Goal: Task Accomplishment & Management: Use online tool/utility

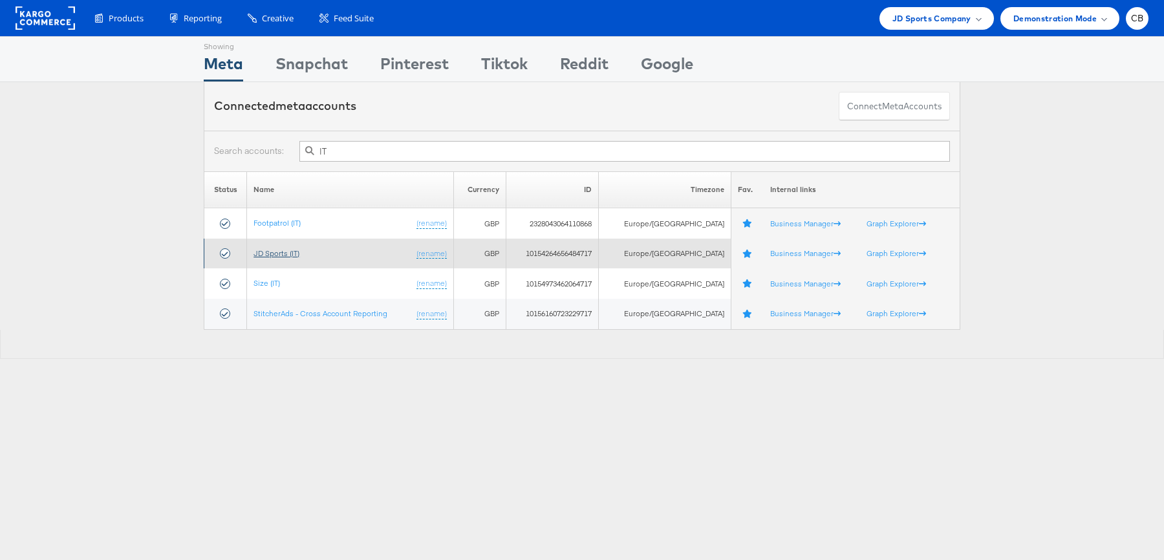
type input "IT"
click at [294, 251] on link "JD Sports (IT)" at bounding box center [276, 253] width 46 height 10
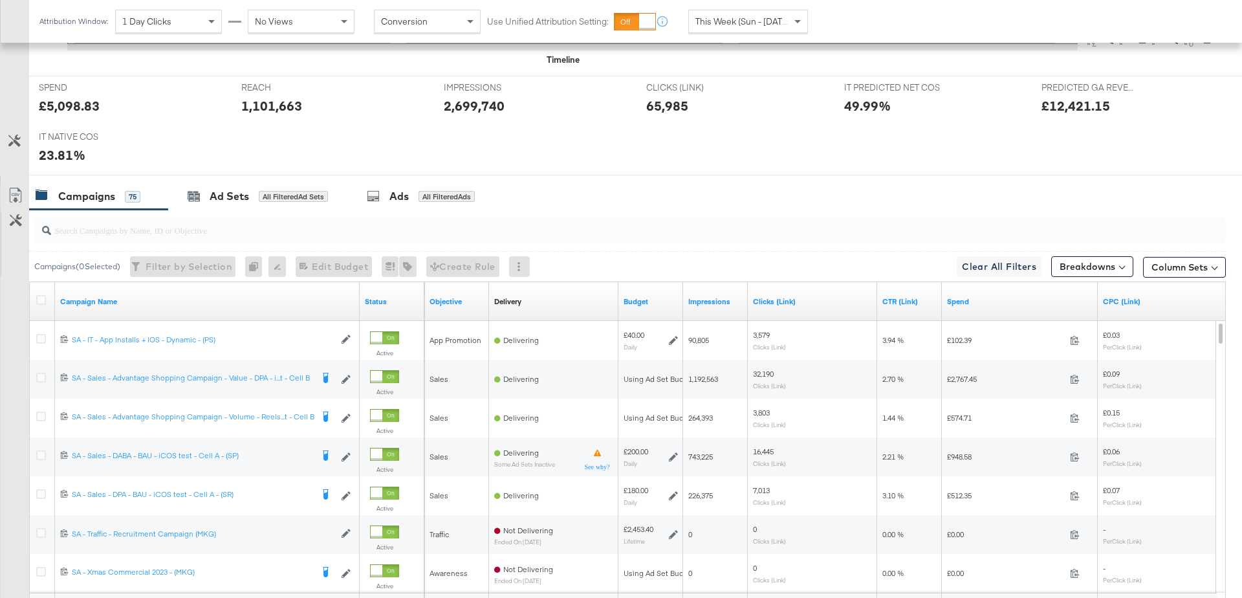
scroll to position [516, 0]
click at [124, 231] on input "search" at bounding box center [583, 223] width 1065 height 25
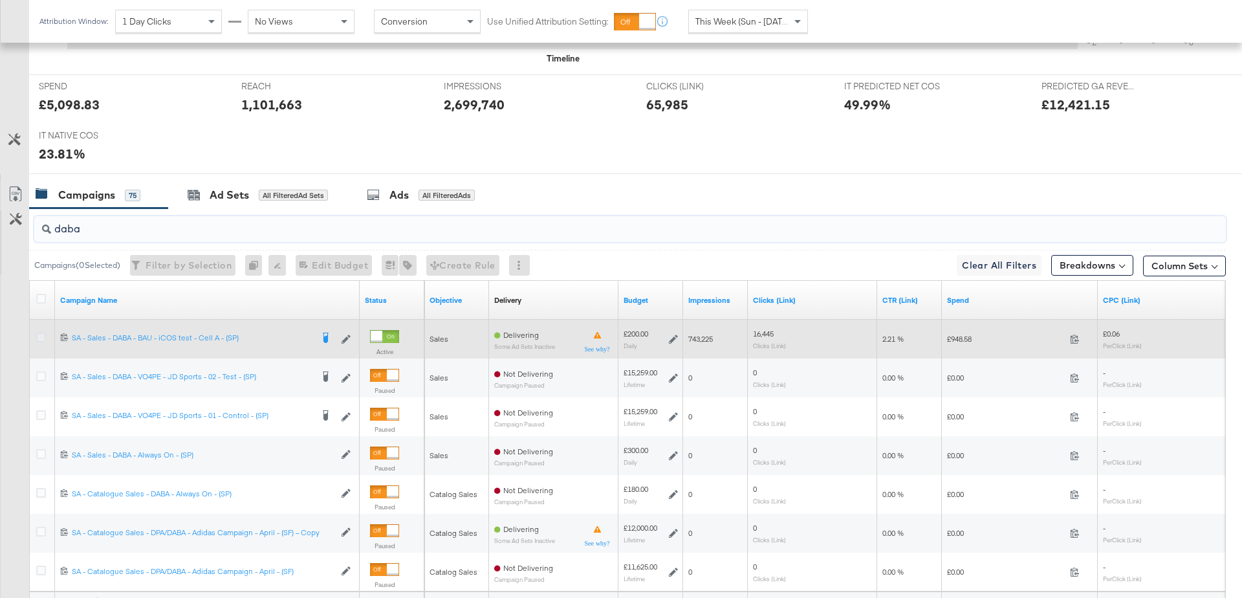
type input "daba"
click at [39, 334] on icon at bounding box center [41, 337] width 10 height 10
click at [0, 0] on input "checkbox" at bounding box center [0, 0] width 0 height 0
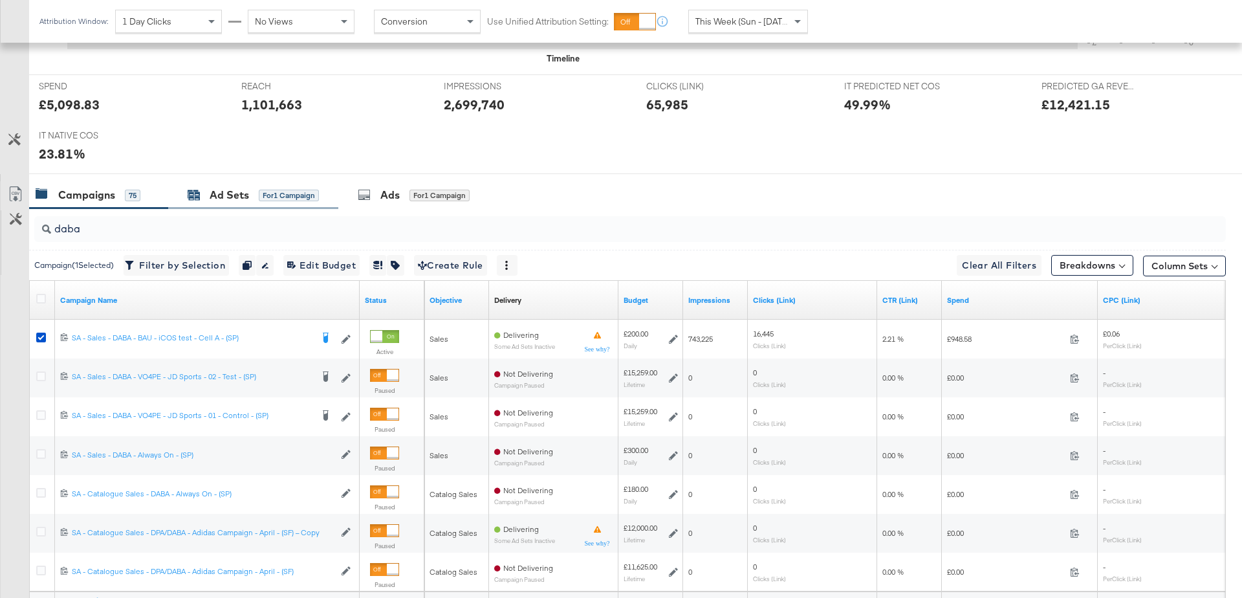
click at [221, 192] on div "Ad Sets" at bounding box center [229, 195] width 39 height 15
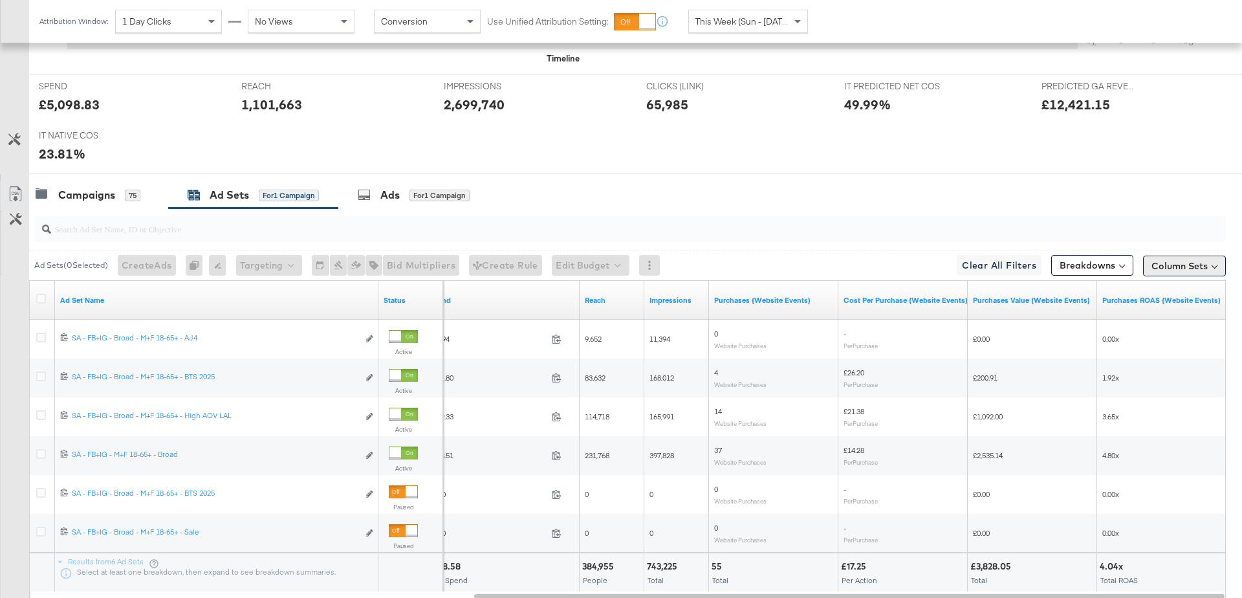
click at [1186, 255] on button "Column Sets" at bounding box center [1184, 265] width 83 height 21
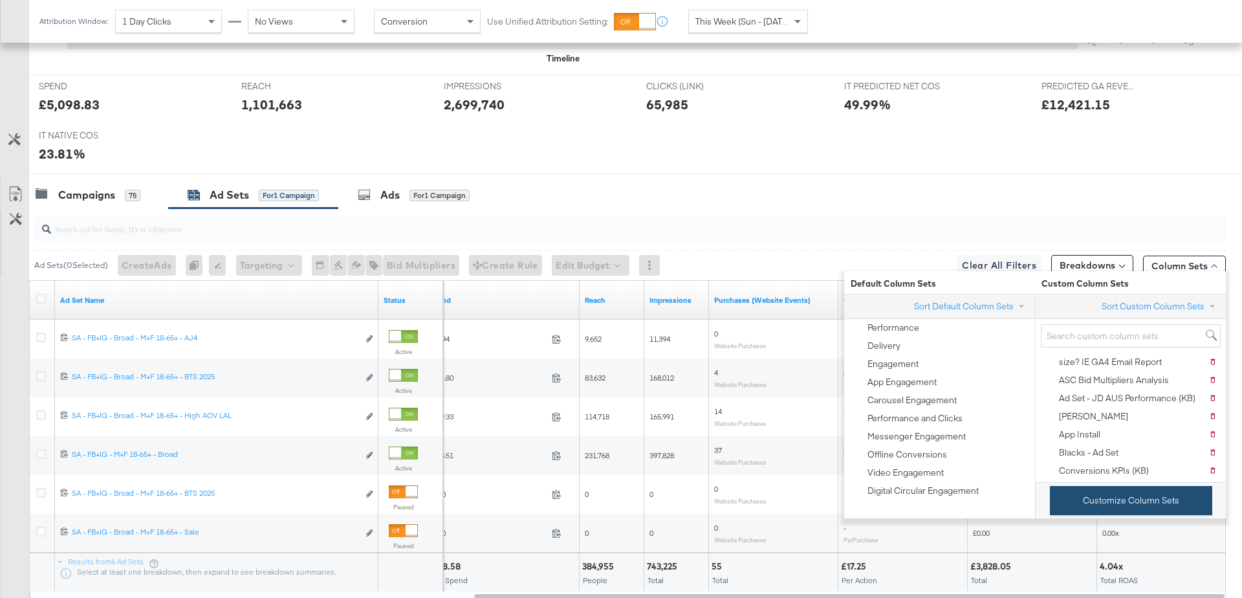
click at [1102, 492] on button "Customize Column Sets" at bounding box center [1131, 500] width 162 height 29
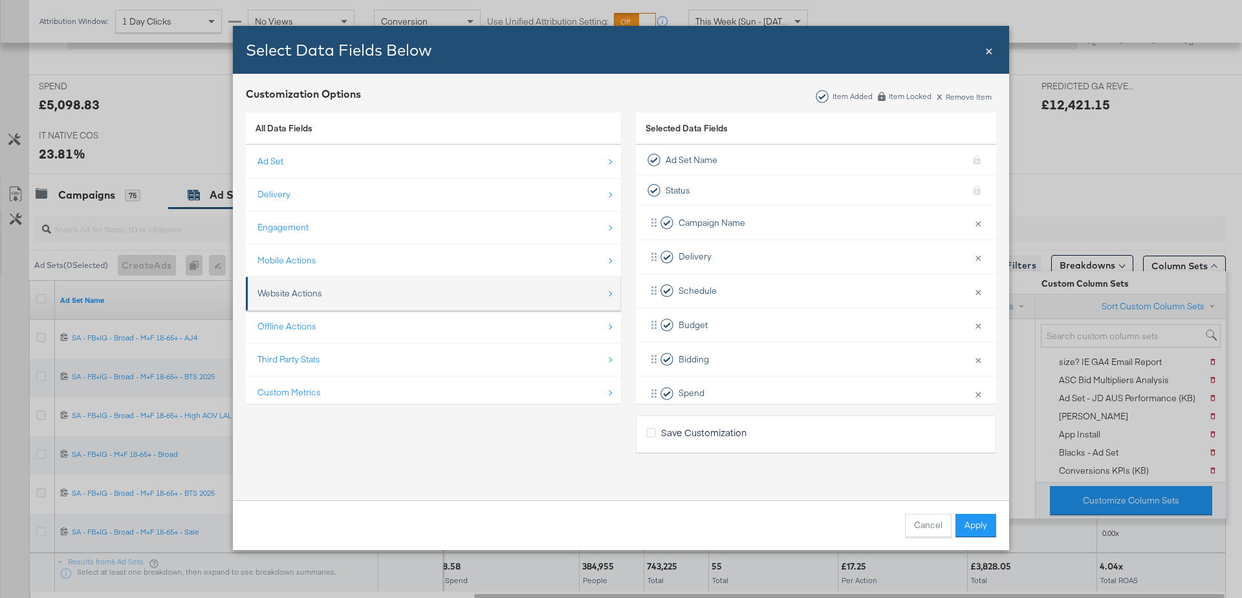
scroll to position [17, 0]
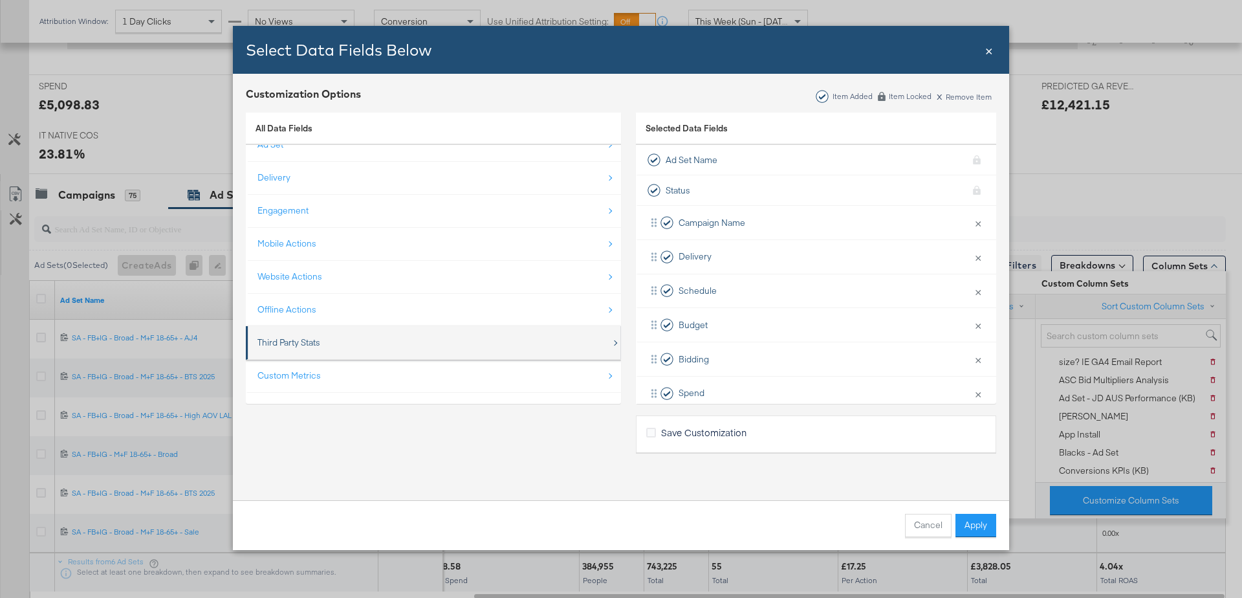
click at [391, 347] on div "Third Party Stats" at bounding box center [434, 342] width 354 height 27
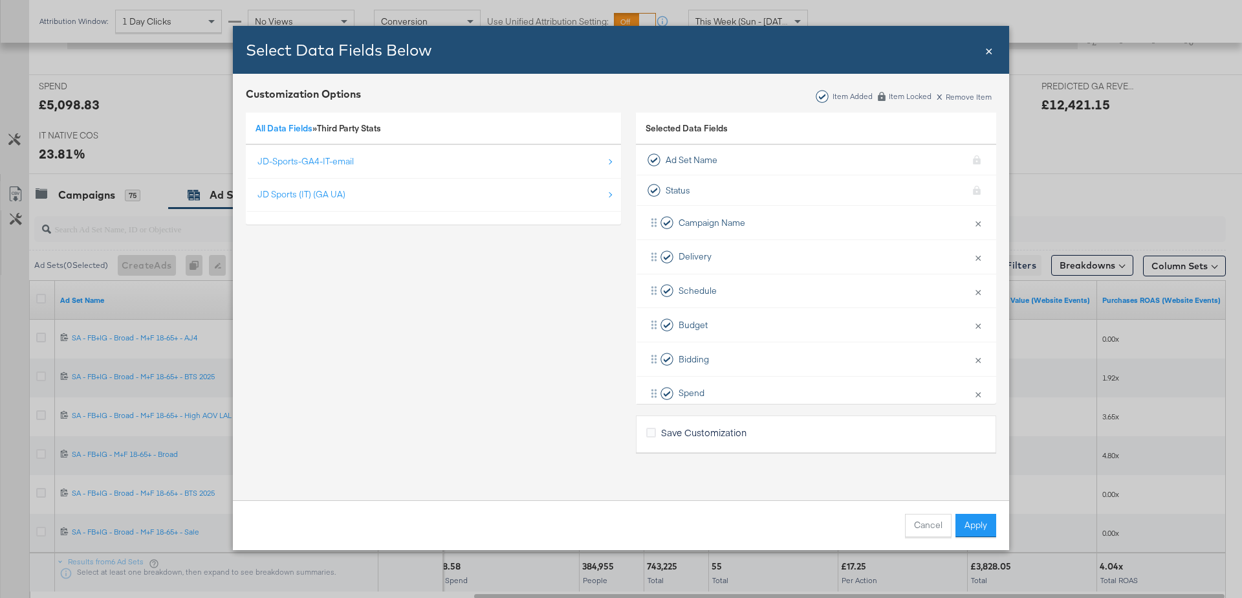
scroll to position [0, 0]
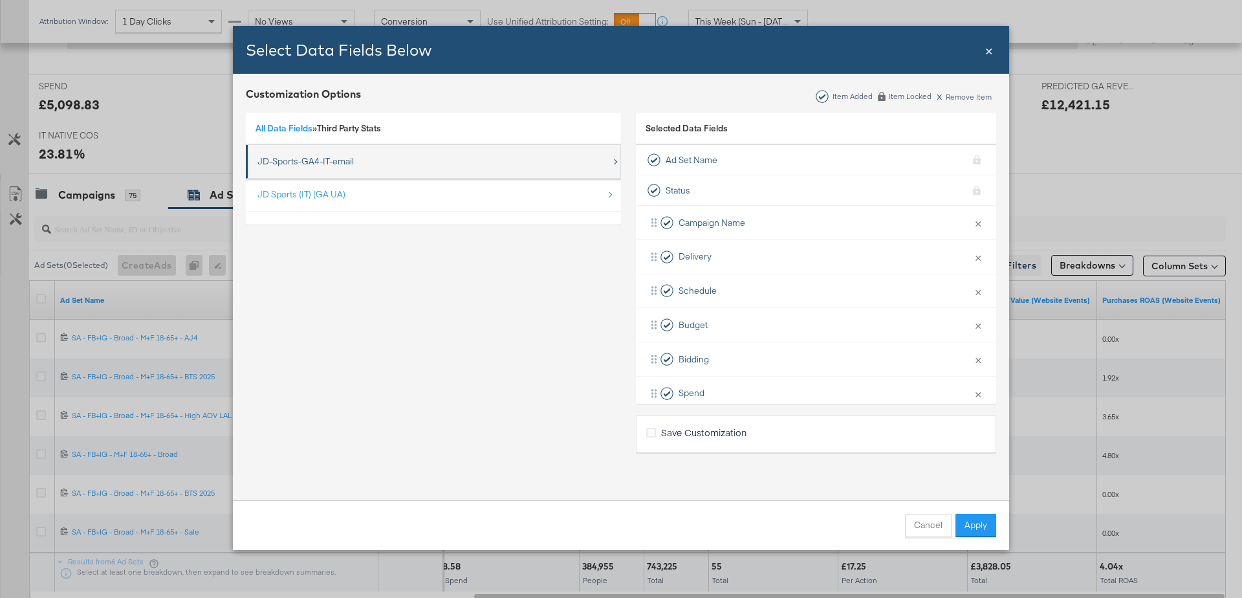
click at [352, 156] on div "JD-Sports-GA4-IT-email" at bounding box center [305, 161] width 96 height 12
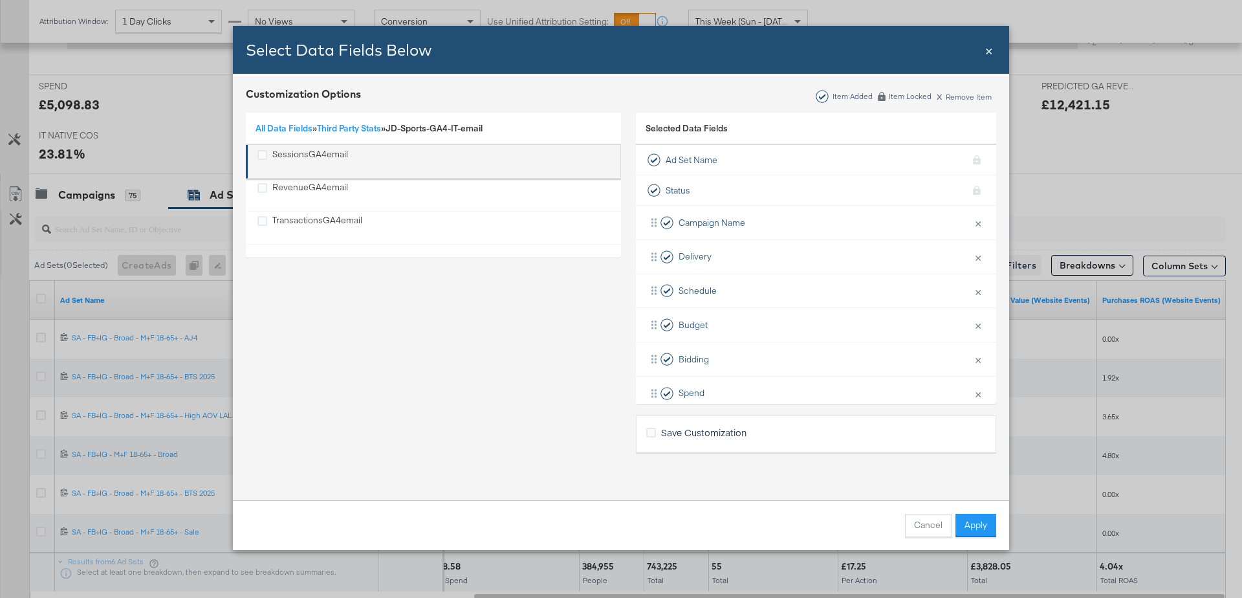
click at [320, 153] on div "SessionsGA4email" at bounding box center [310, 161] width 76 height 27
click at [302, 188] on div "RevenueGA4email" at bounding box center [310, 194] width 76 height 27
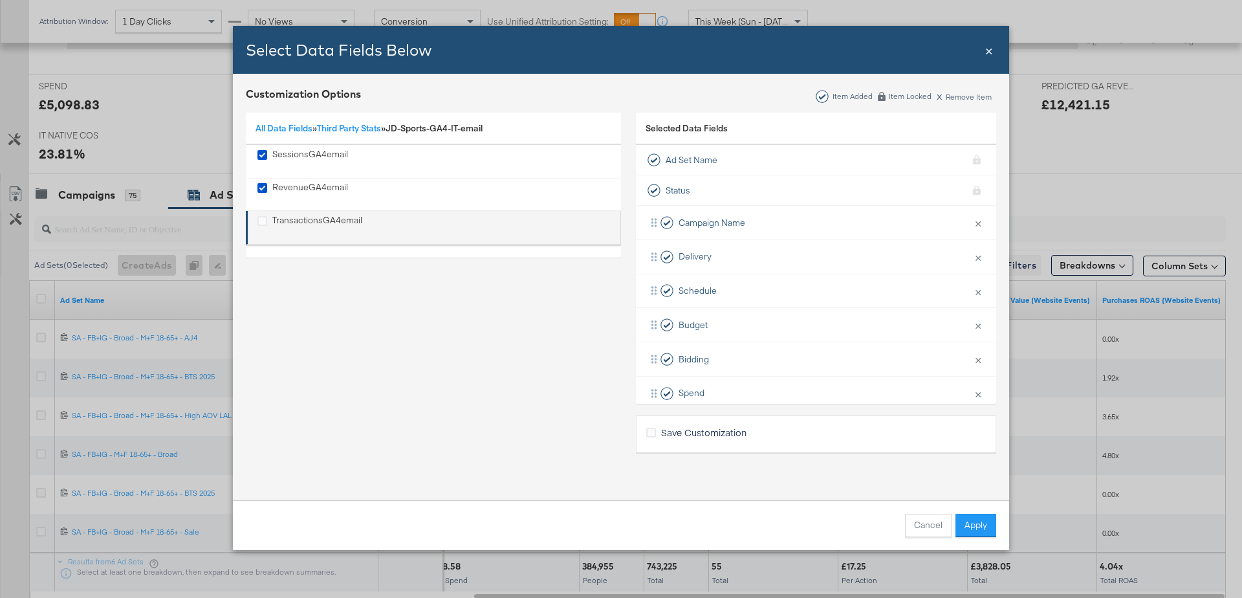
click at [300, 216] on div "TransactionsGA4email" at bounding box center [317, 227] width 90 height 27
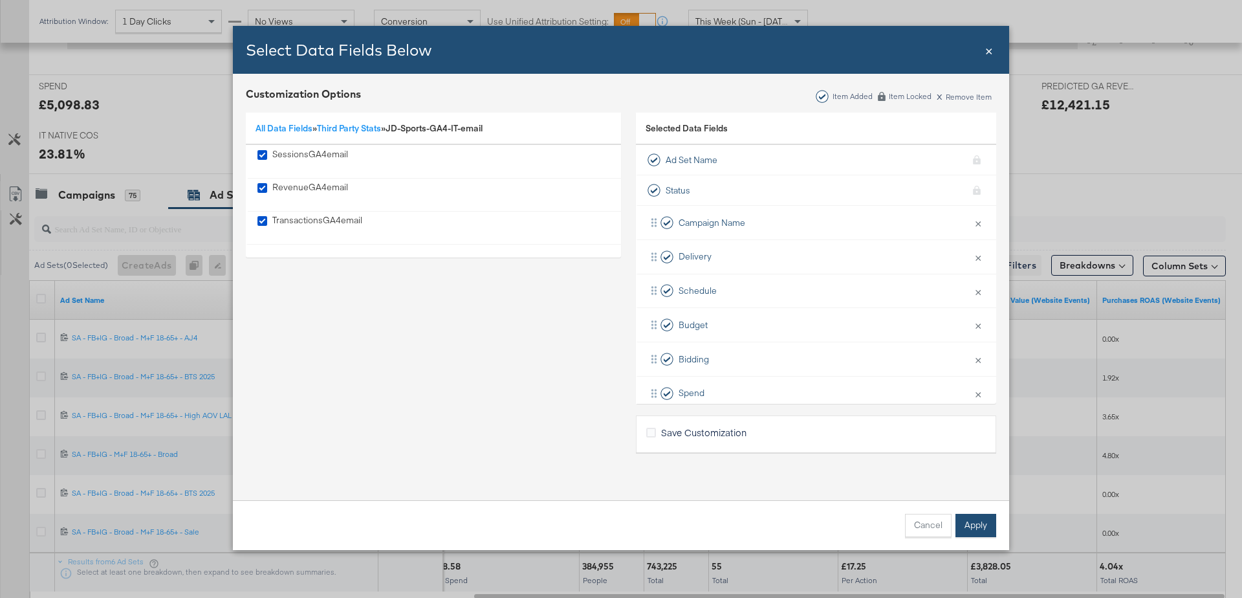
click at [968, 528] on button "Apply" at bounding box center [975, 524] width 41 height 23
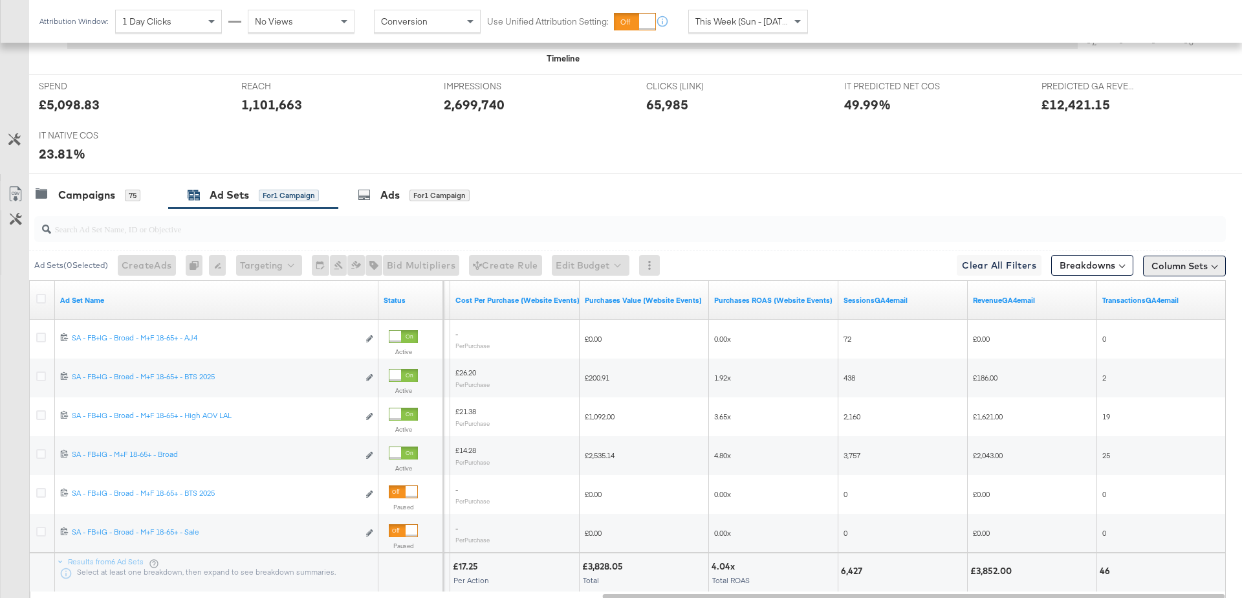
click at [1160, 269] on button "Column Sets" at bounding box center [1184, 265] width 83 height 21
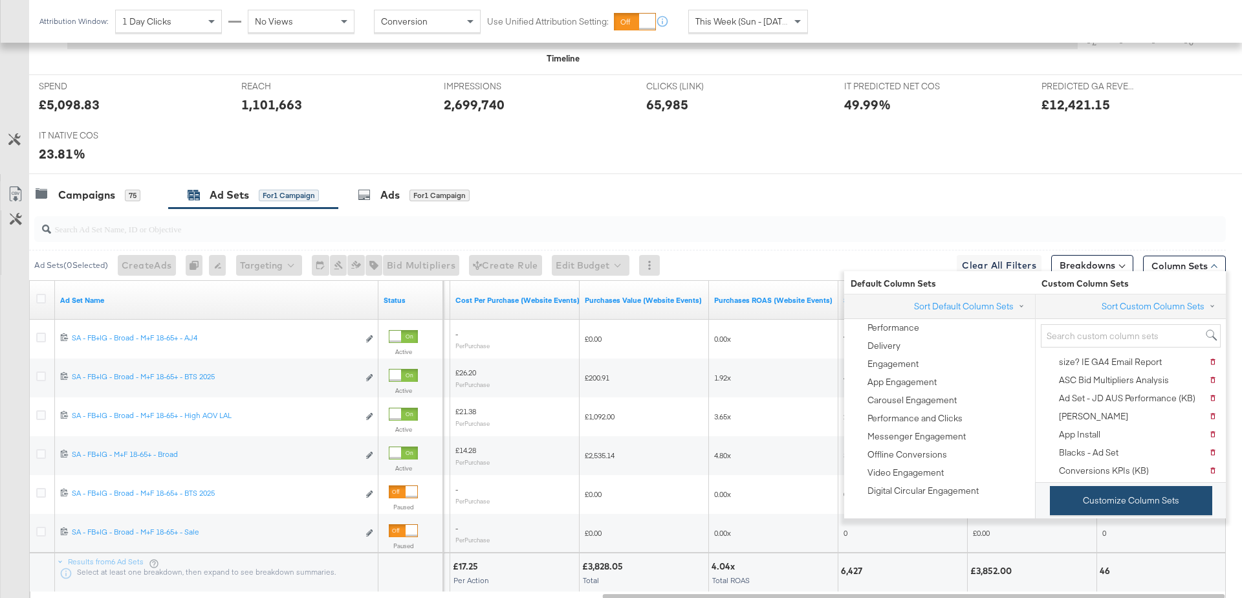
click at [1068, 492] on button "Customize Column Sets" at bounding box center [1131, 500] width 162 height 29
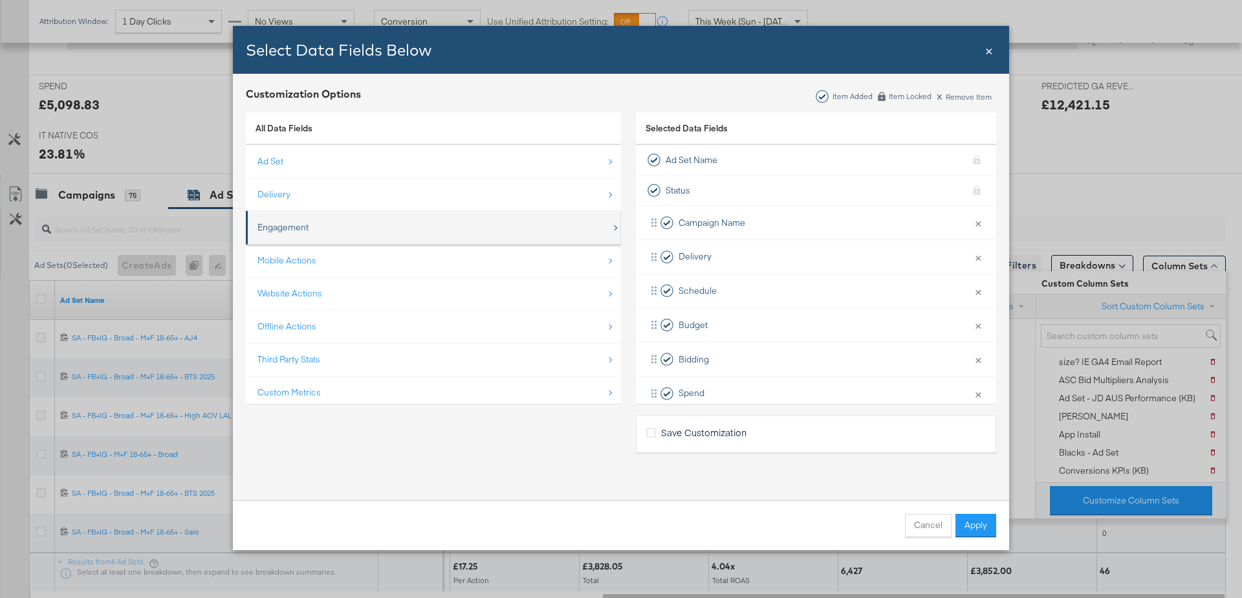
scroll to position [17, 0]
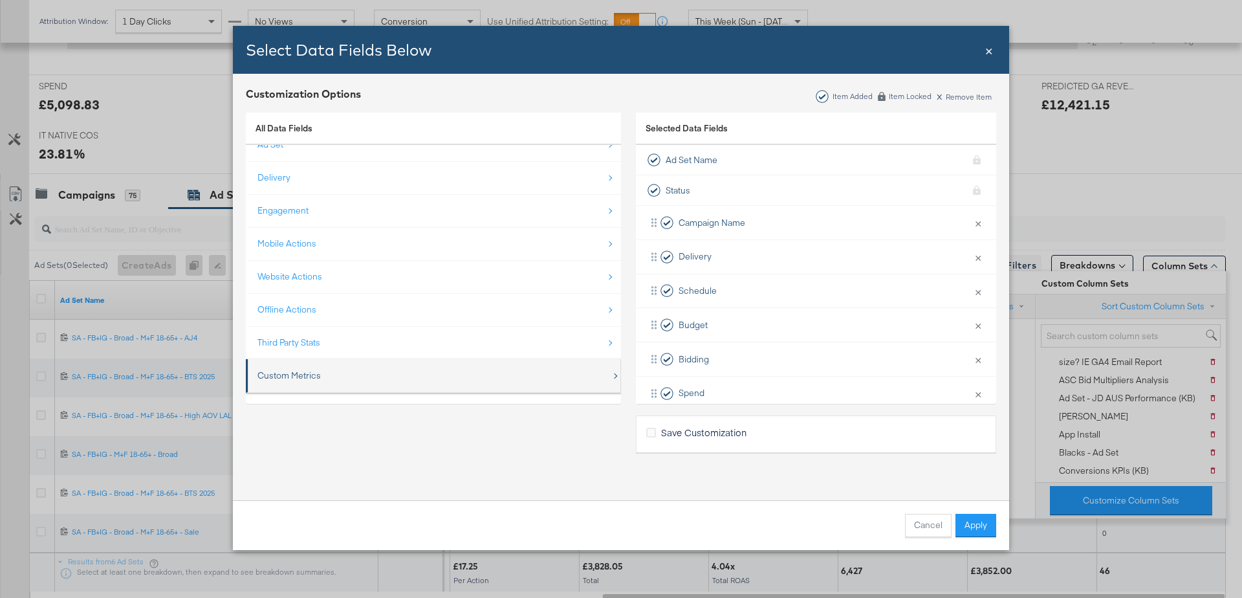
click at [343, 366] on div "Custom Metrics" at bounding box center [434, 375] width 354 height 27
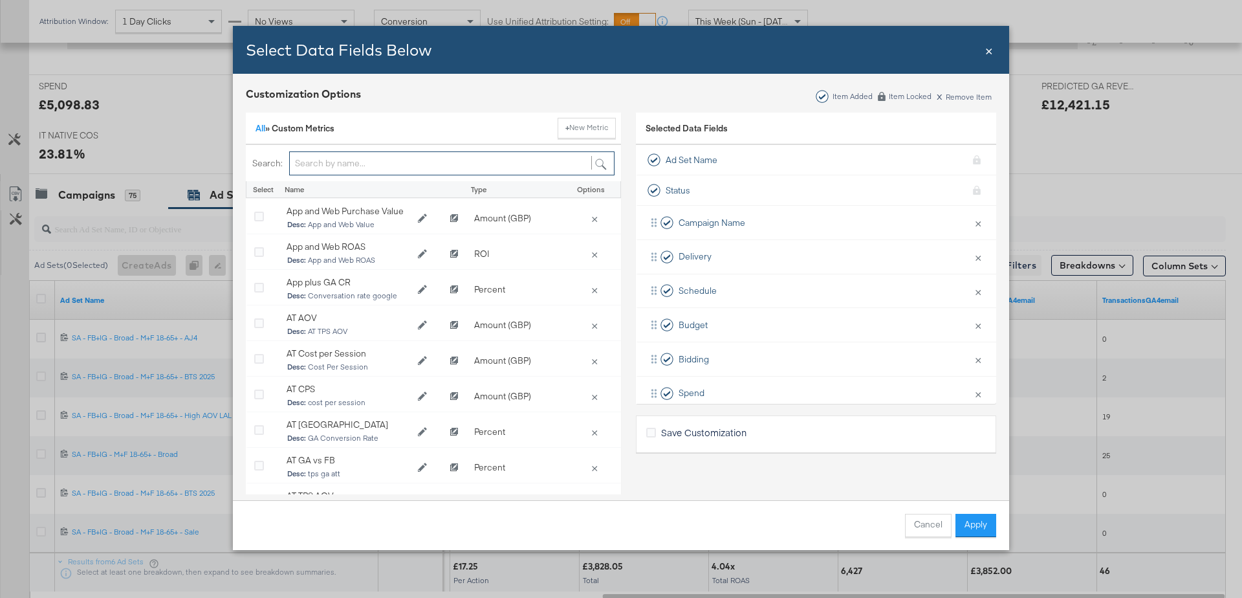
click at [383, 162] on input "Bulk Add Locations Modal" at bounding box center [451, 163] width 325 height 24
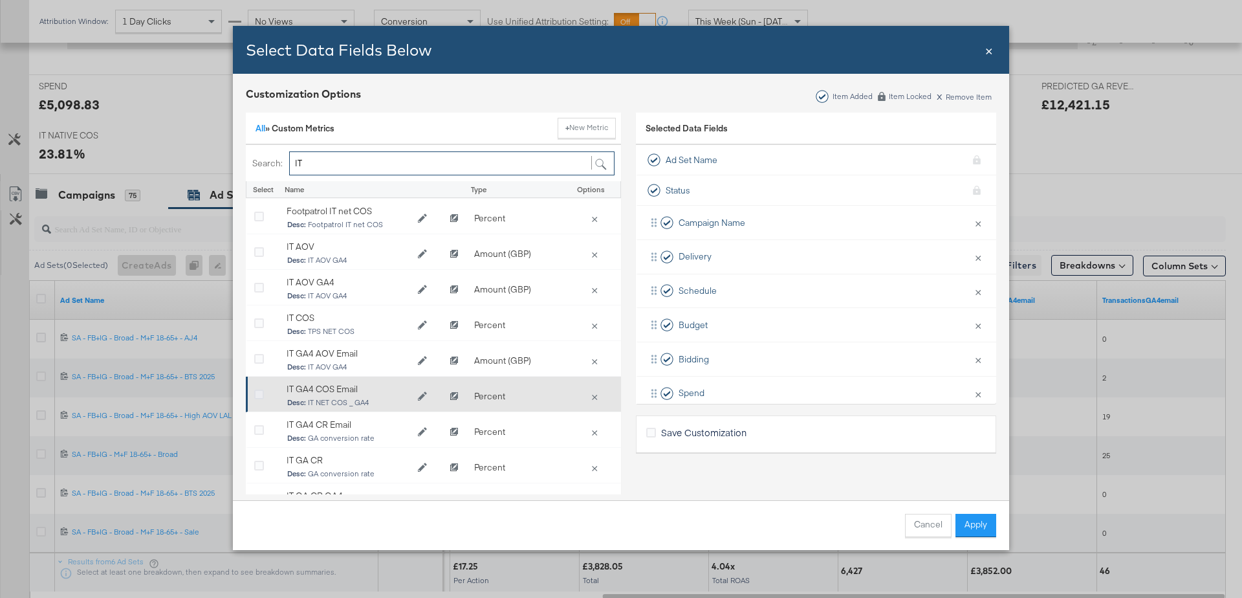
type input "IT"
click at [261, 396] on icon "Bulk Add Locations Modal" at bounding box center [259, 395] width 10 height 10
click at [0, 0] on input "Bulk Add Locations Modal" at bounding box center [0, 0] width 0 height 0
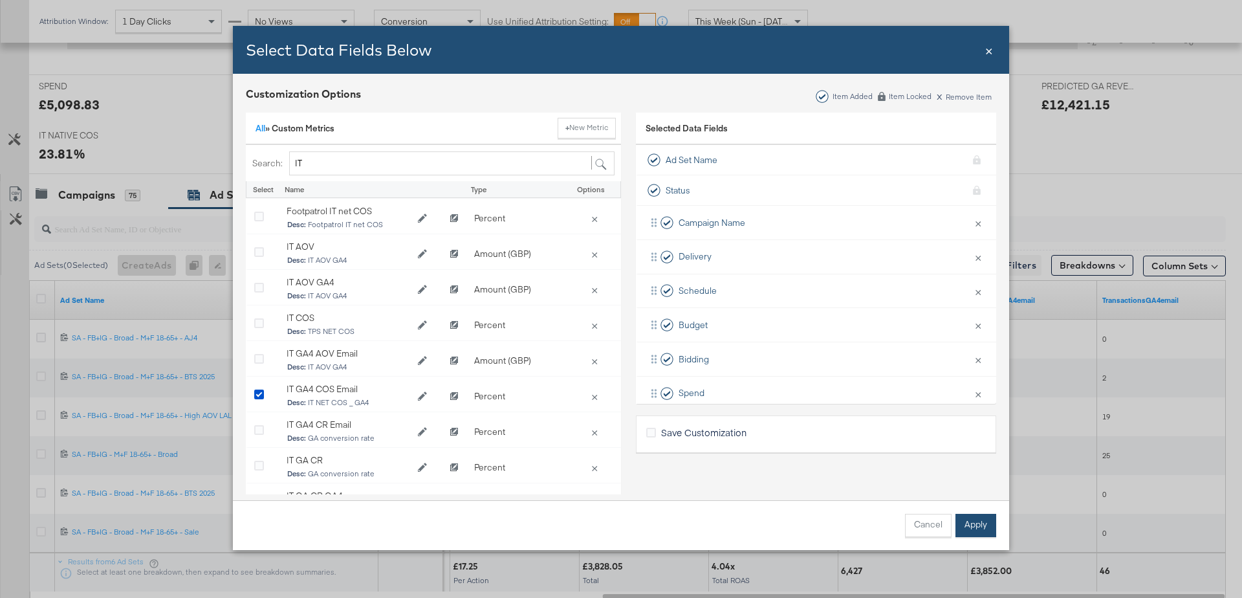
click at [977, 521] on button "Apply" at bounding box center [975, 524] width 41 height 23
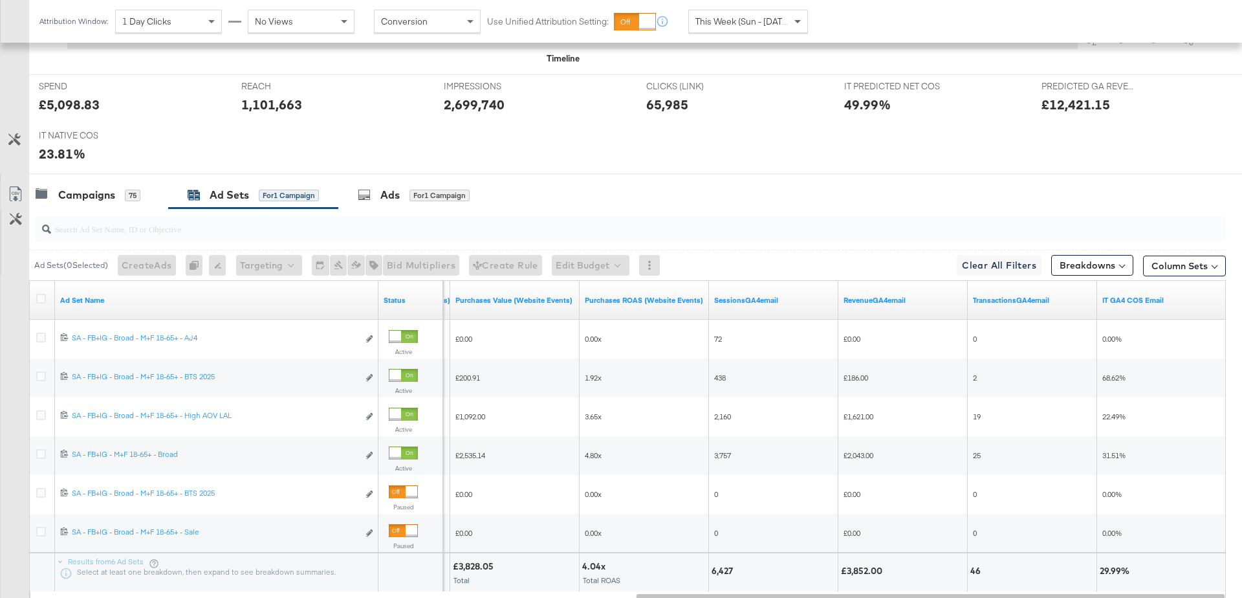
click at [798, 22] on span at bounding box center [797, 22] width 6 height 5
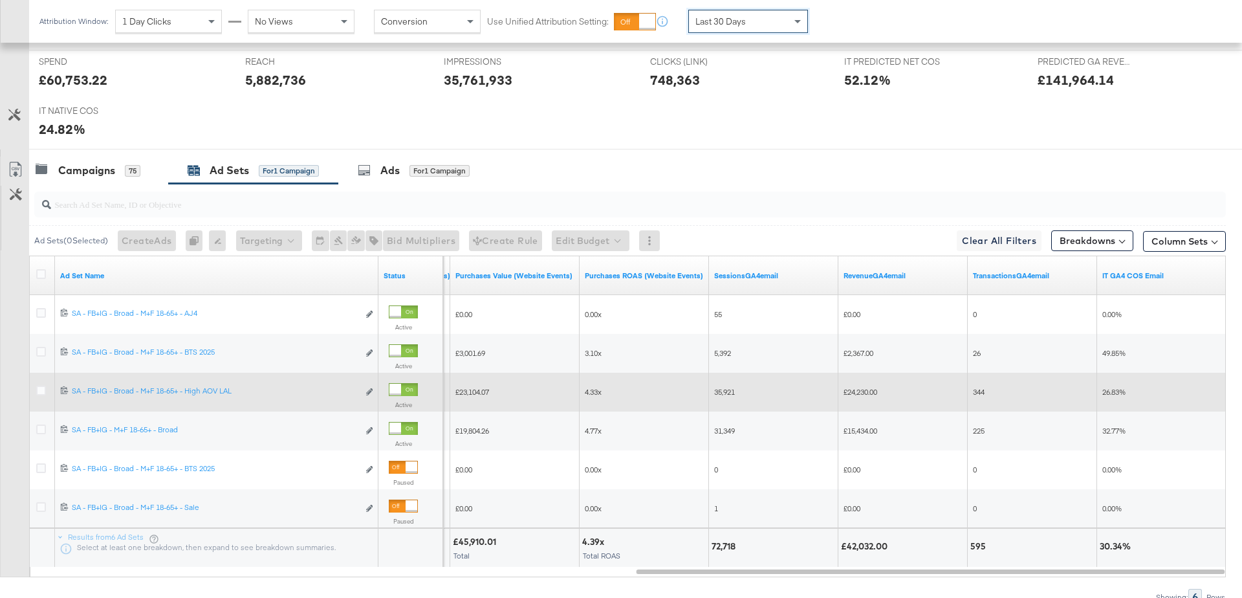
scroll to position [546, 0]
